Goal: Task Accomplishment & Management: Use online tool/utility

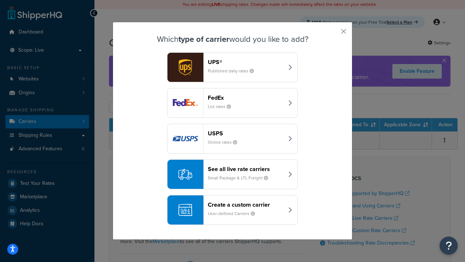
click at [232, 210] on div "Create a custom carrier User-defined Carriers" at bounding box center [246, 209] width 76 height 17
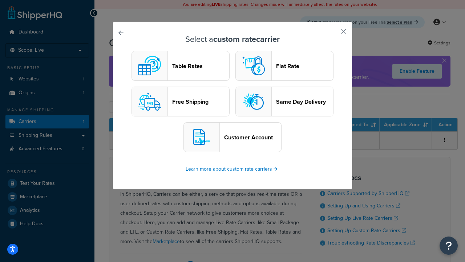
click at [181, 66] on header "Table Rates" at bounding box center [200, 65] width 57 height 7
